Goal: Find specific page/section: Find specific page/section

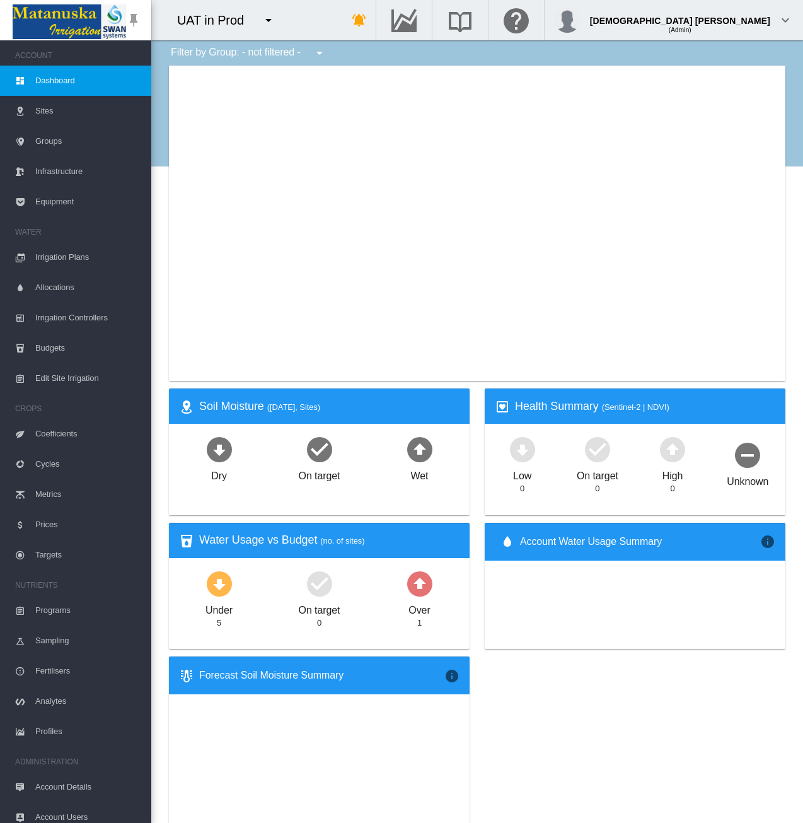
type input "**********"
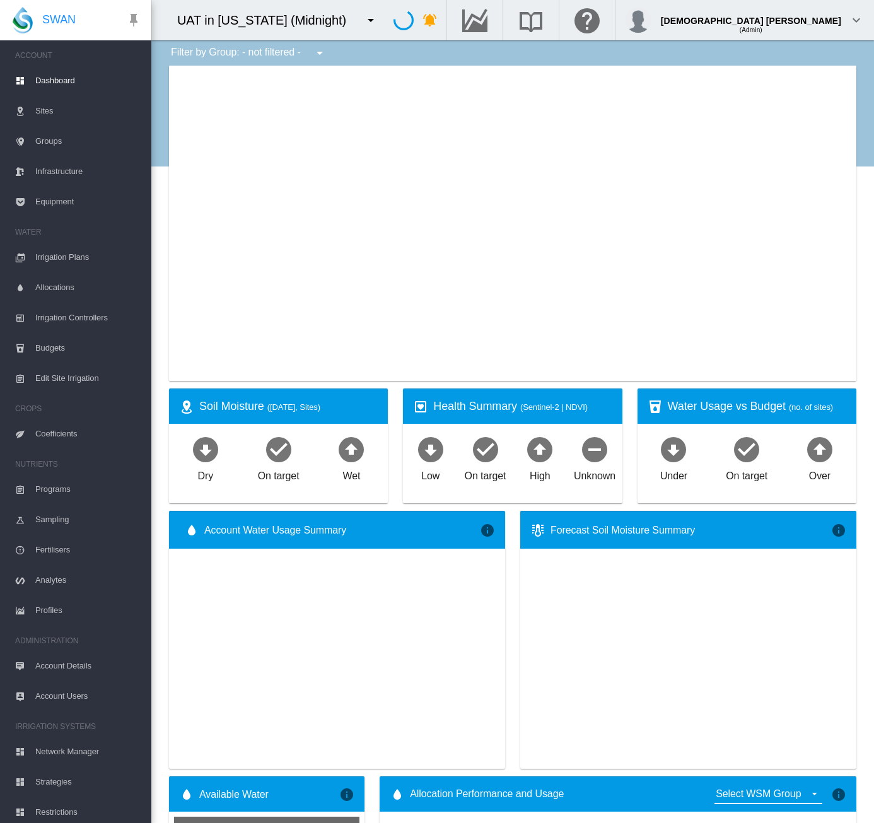
type input "**********"
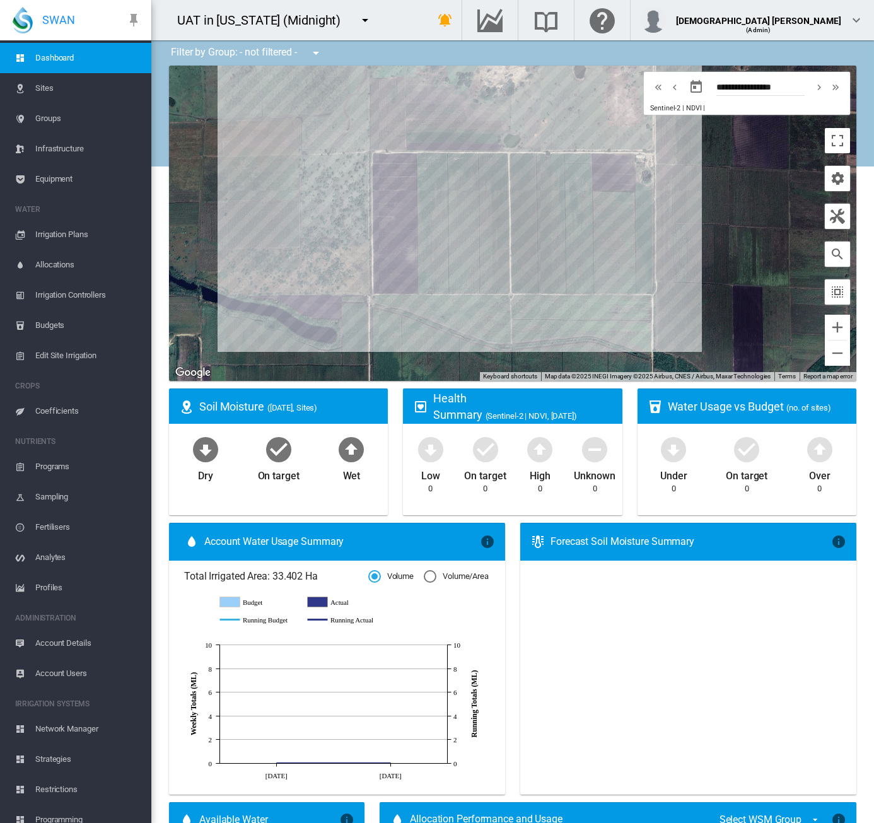
scroll to position [34, 0]
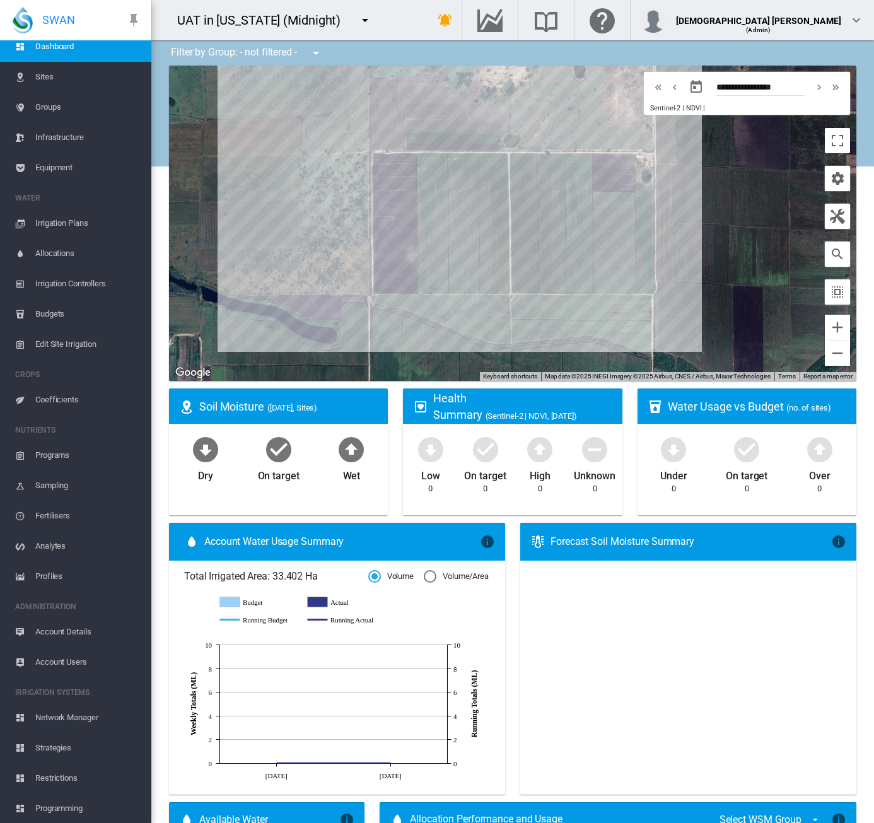
click at [67, 741] on span "Strategies" at bounding box center [88, 748] width 106 height 30
